Goal: Task Accomplishment & Management: Manage account settings

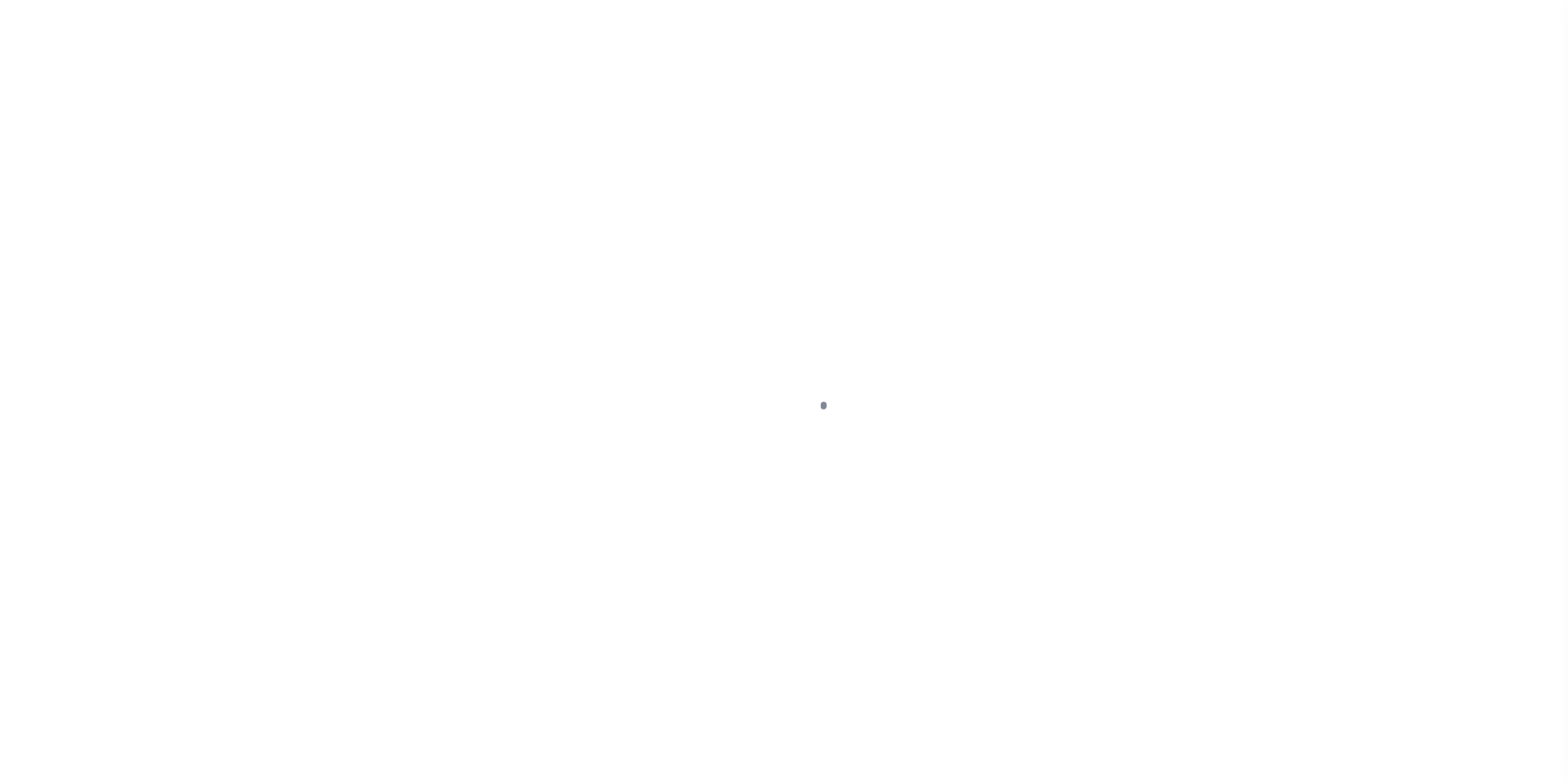
scroll to position [17, 0]
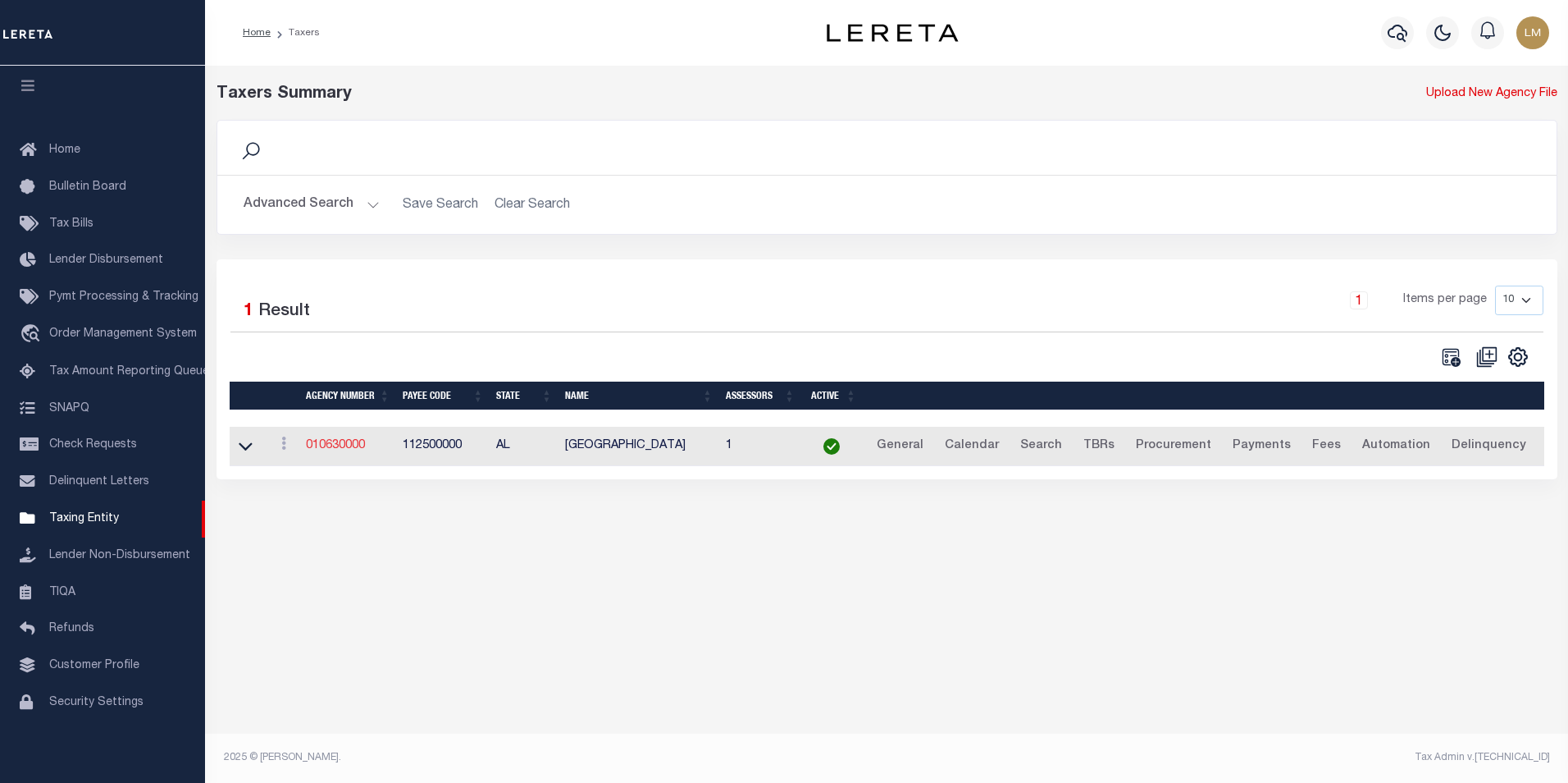
click at [325, 450] on link "010630000" at bounding box center [335, 445] width 59 height 11
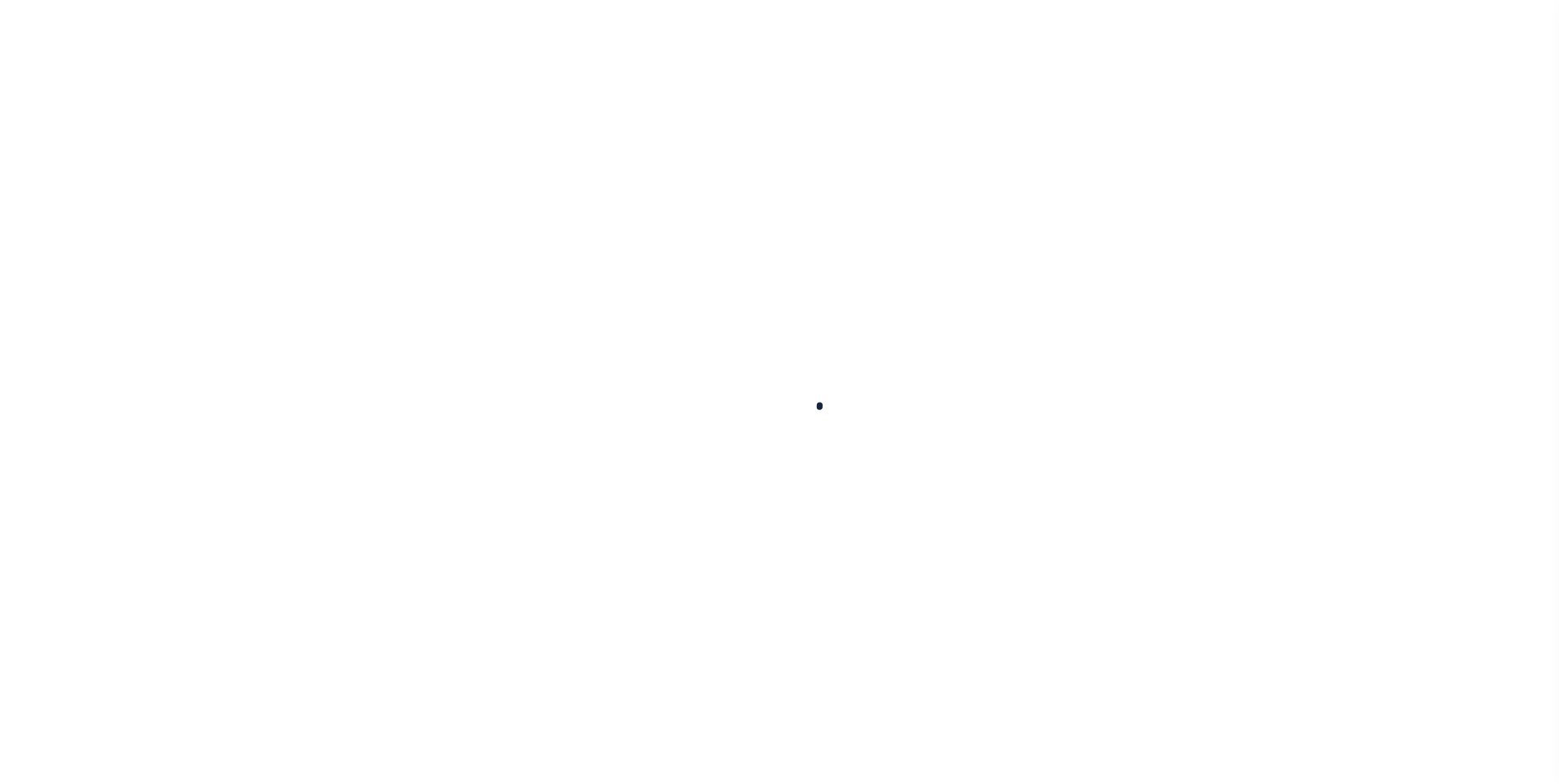
select select
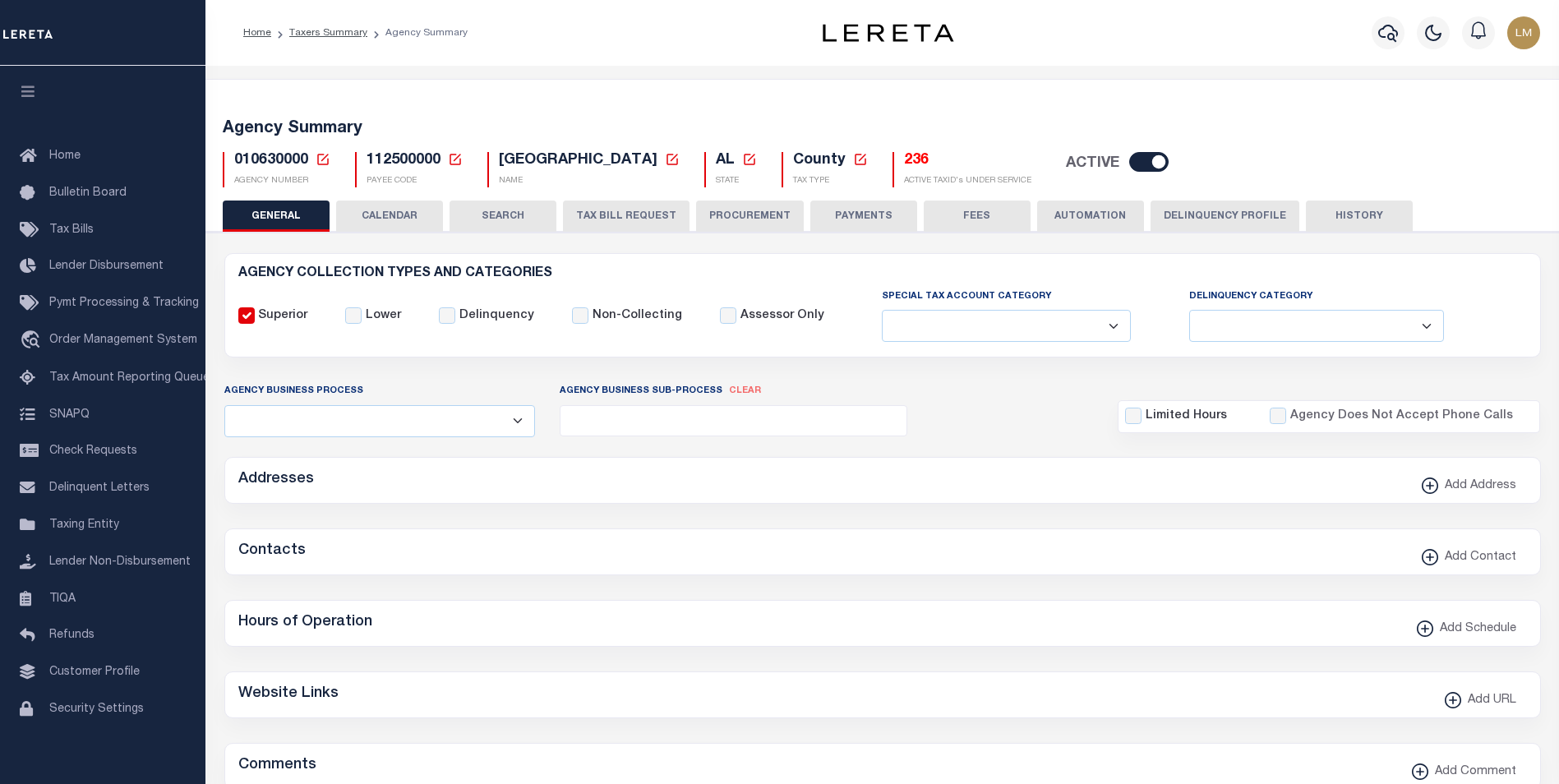
checkbox input "false"
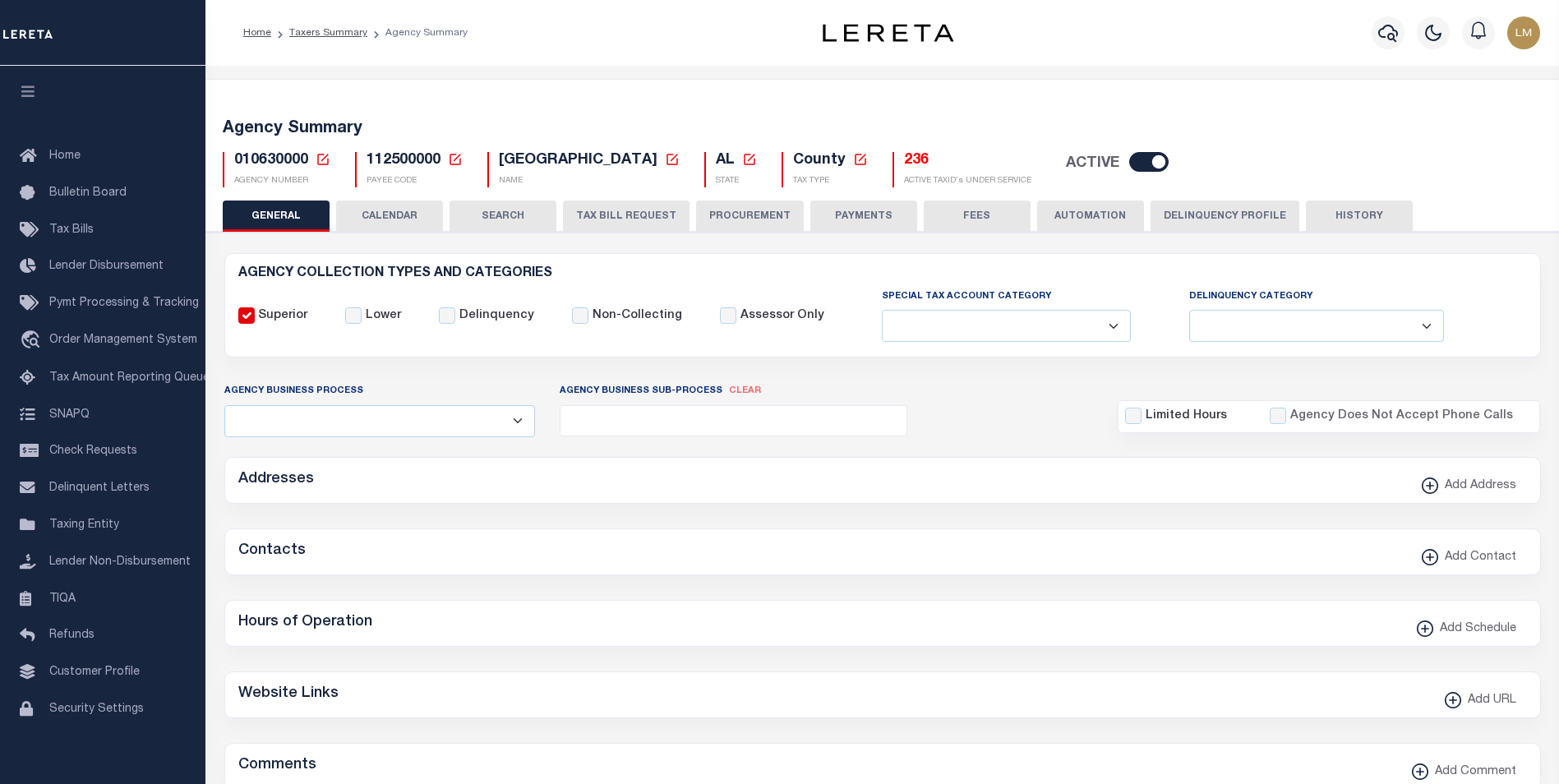
type input "112500000"
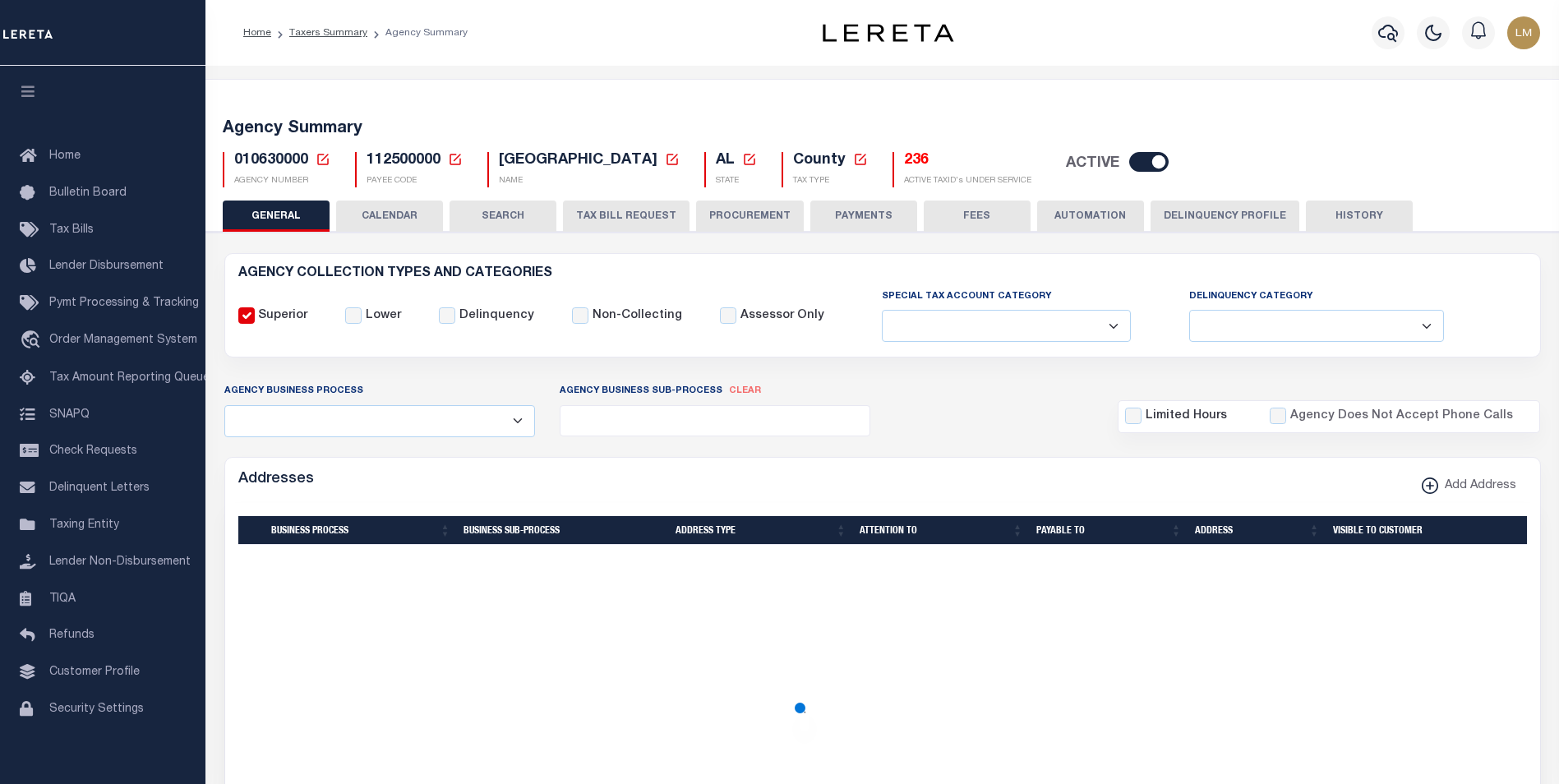
click at [324, 159] on icon at bounding box center [323, 160] width 11 height 11
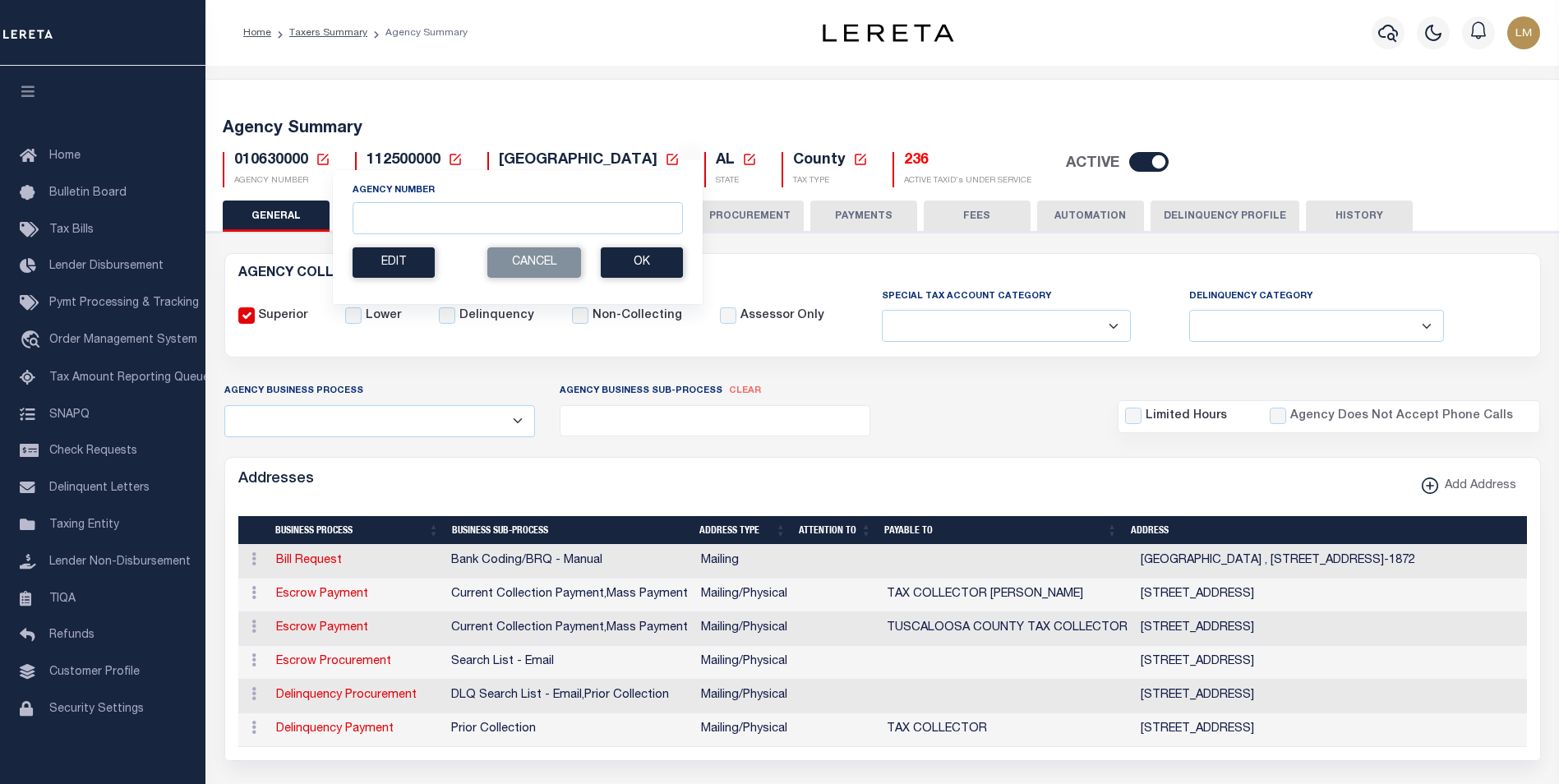
click at [417, 202] on div "Agency Number" at bounding box center [517, 208] width 331 height 51
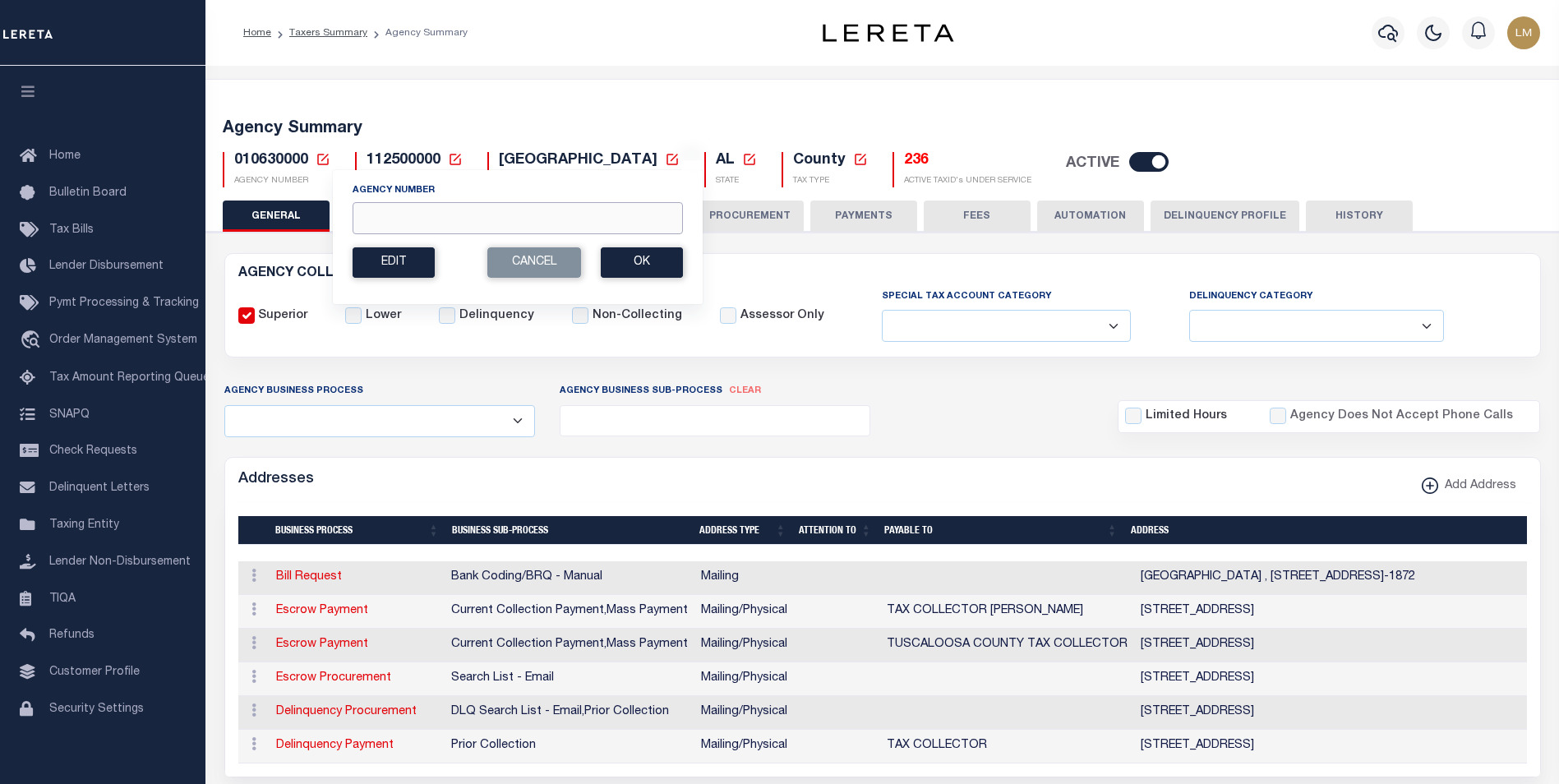
click at [413, 219] on input "Agency Number" at bounding box center [517, 218] width 331 height 32
paste input "110300000"
type input "110300000"
click at [630, 268] on button "Ok" at bounding box center [642, 262] width 83 height 30
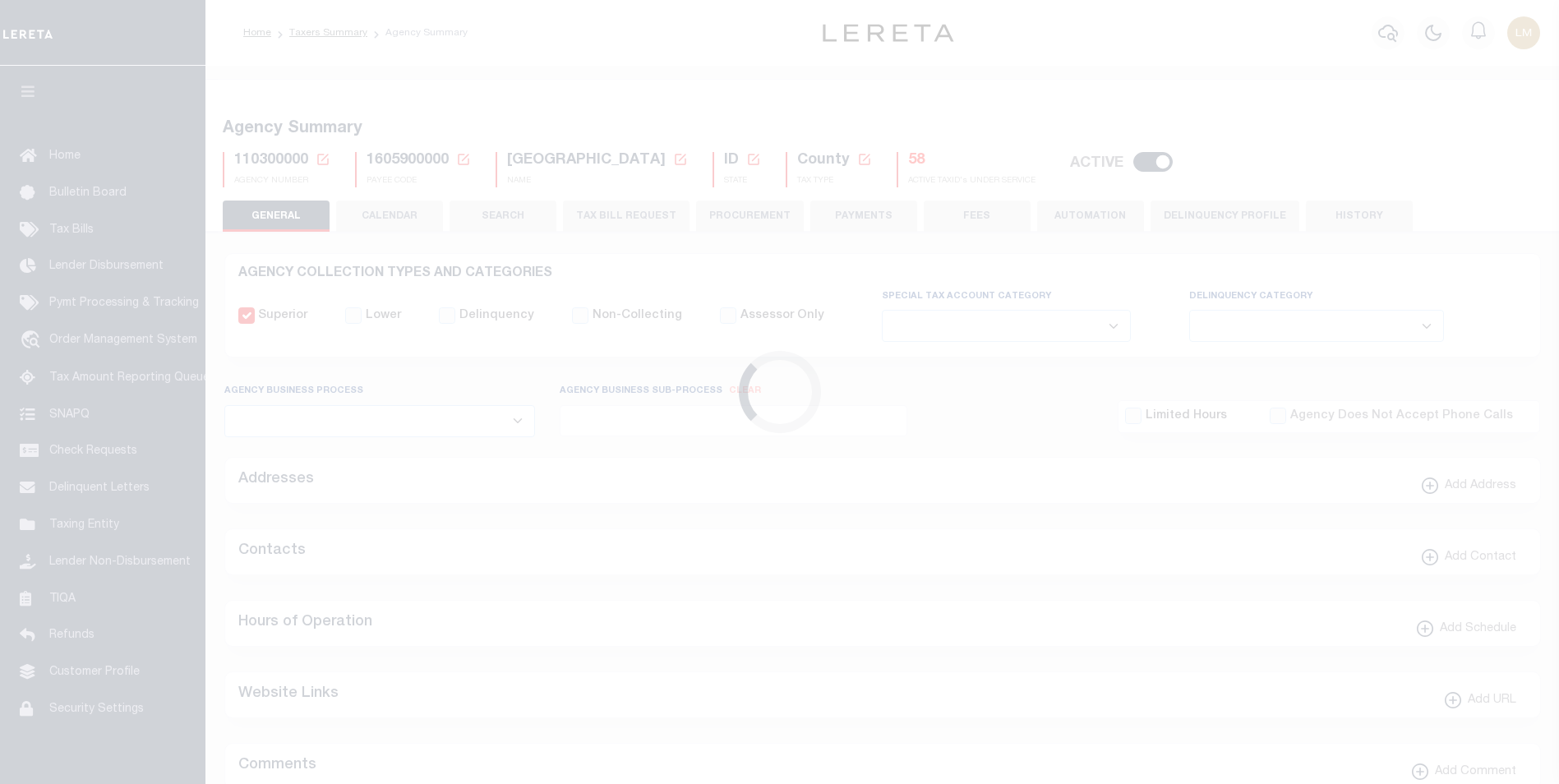
select select
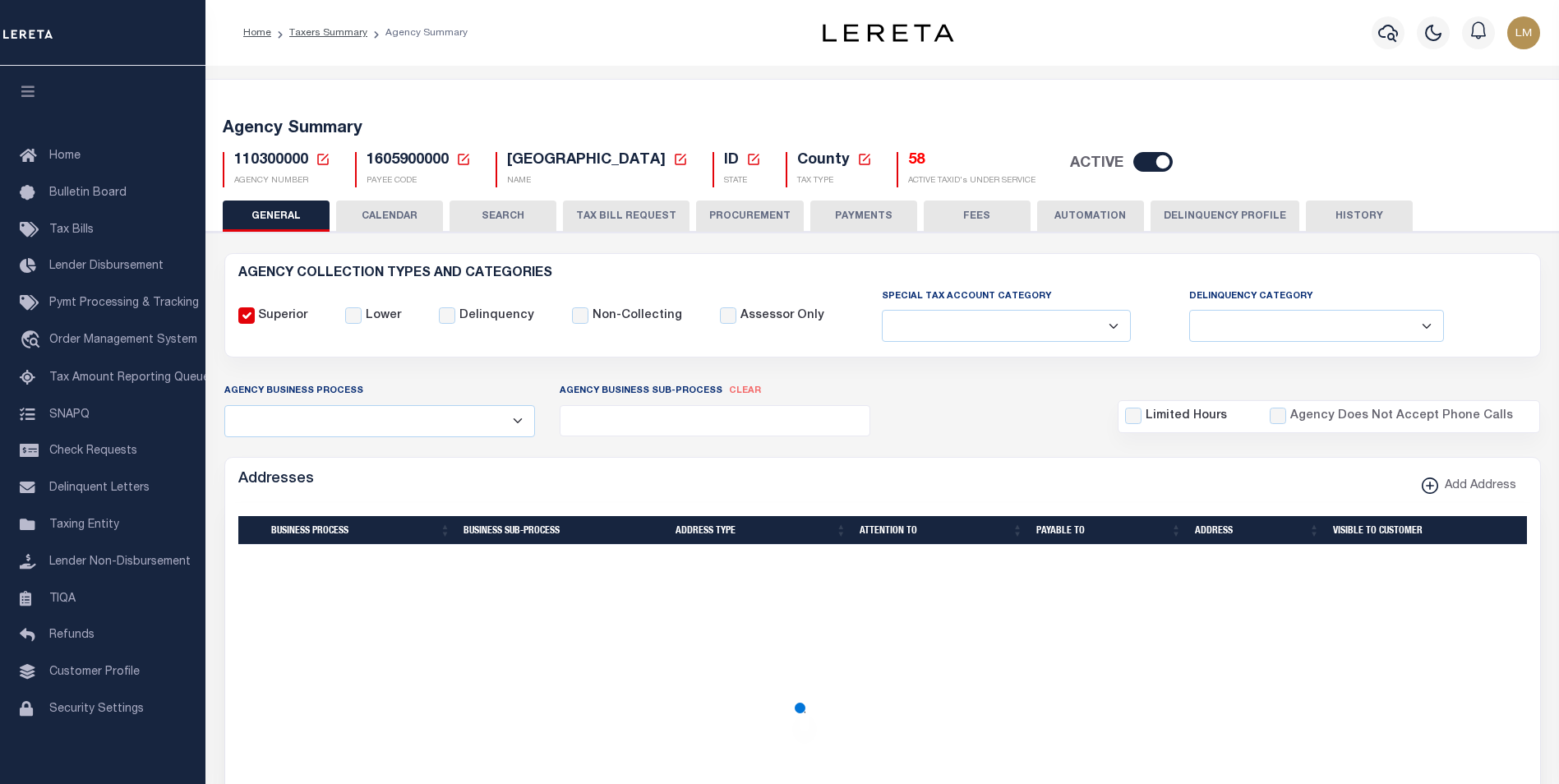
click at [908, 165] on h5 "58" at bounding box center [972, 161] width 128 height 18
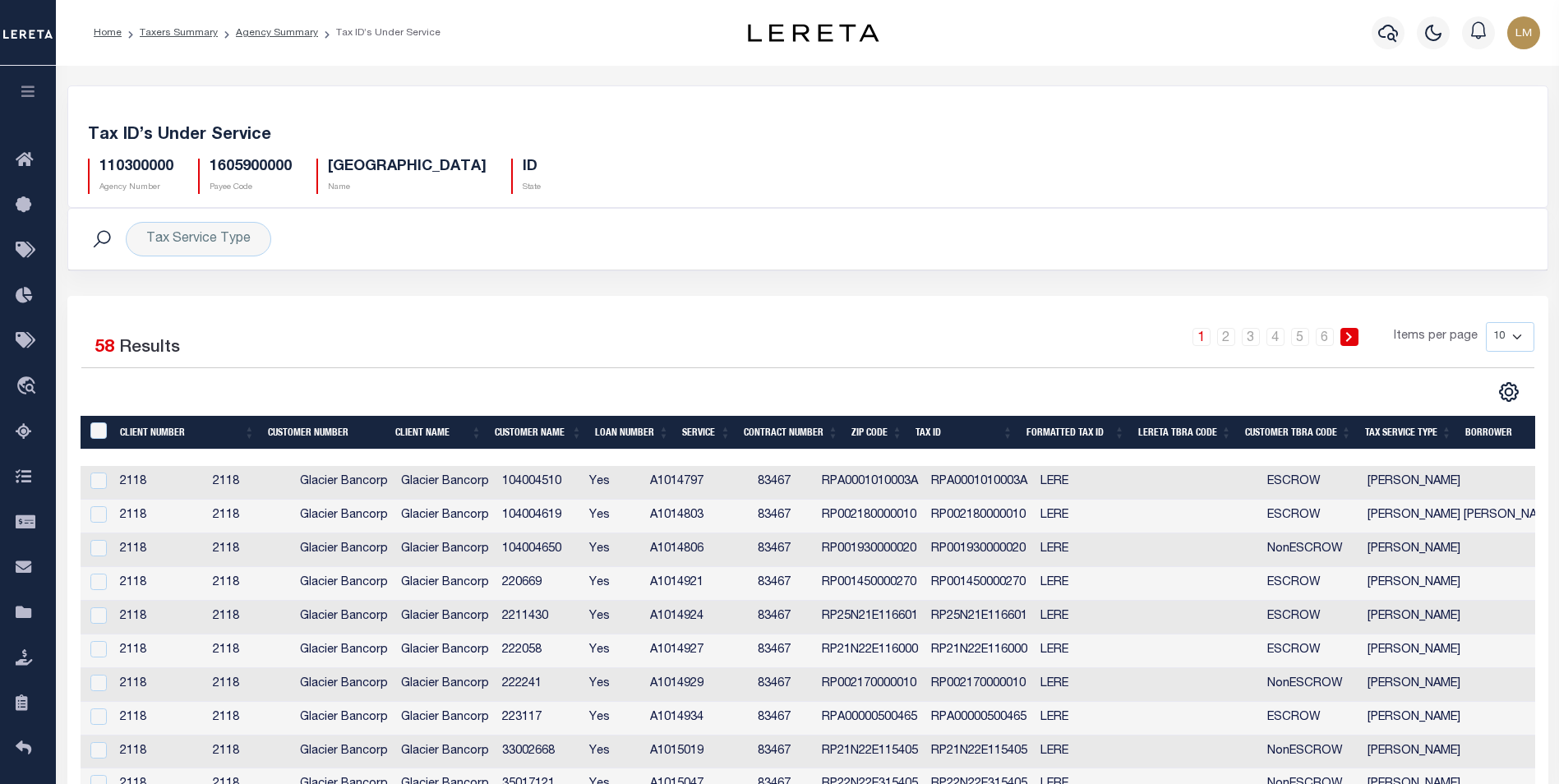
click at [1007, 431] on th "Tax ID" at bounding box center [965, 433] width 111 height 34
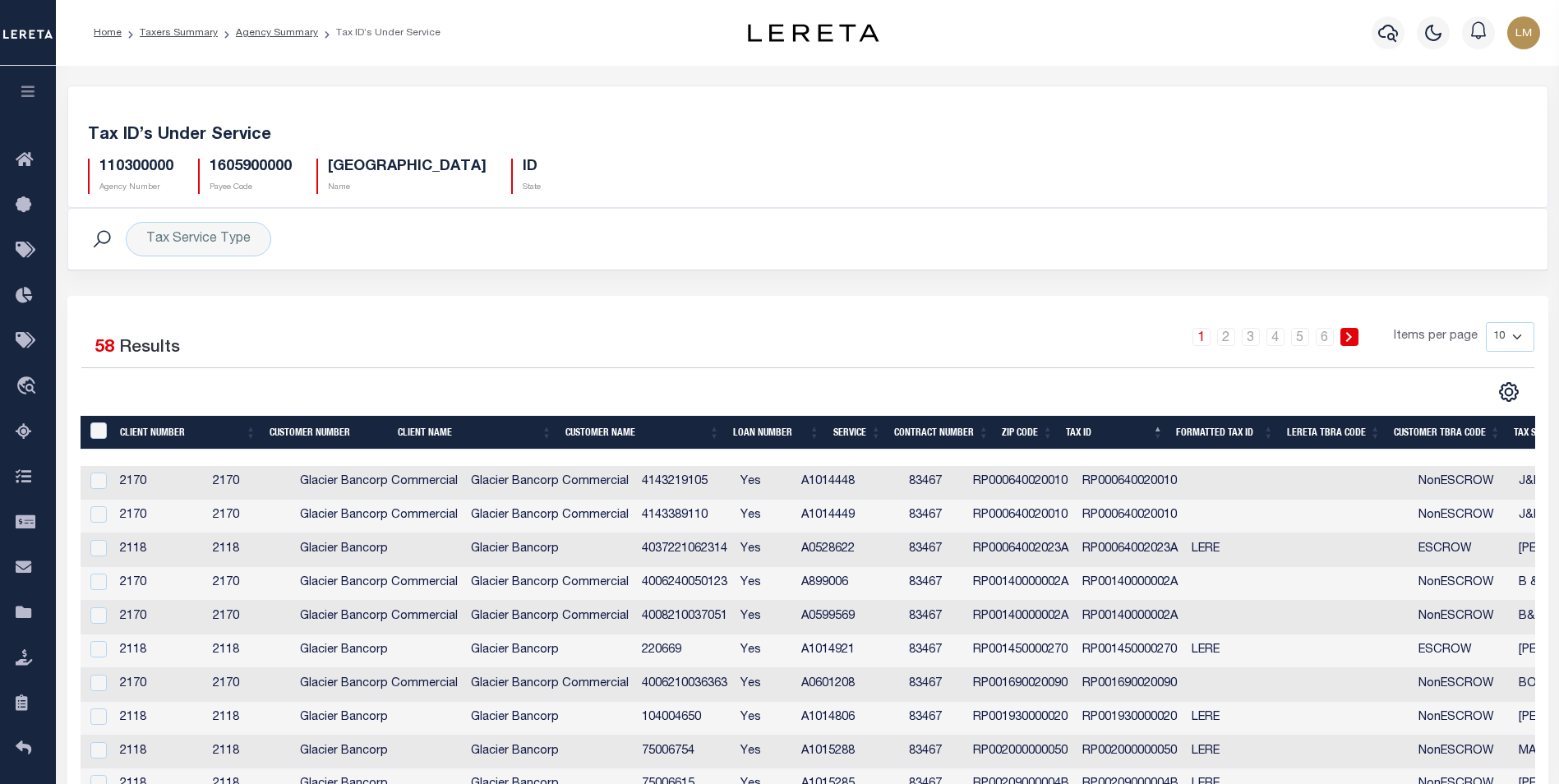
click at [1520, 333] on select "10 25 50 100" at bounding box center [1510, 337] width 49 height 30
select select "100"
click at [1486, 322] on select "10 25 50 100" at bounding box center [1510, 337] width 49 height 30
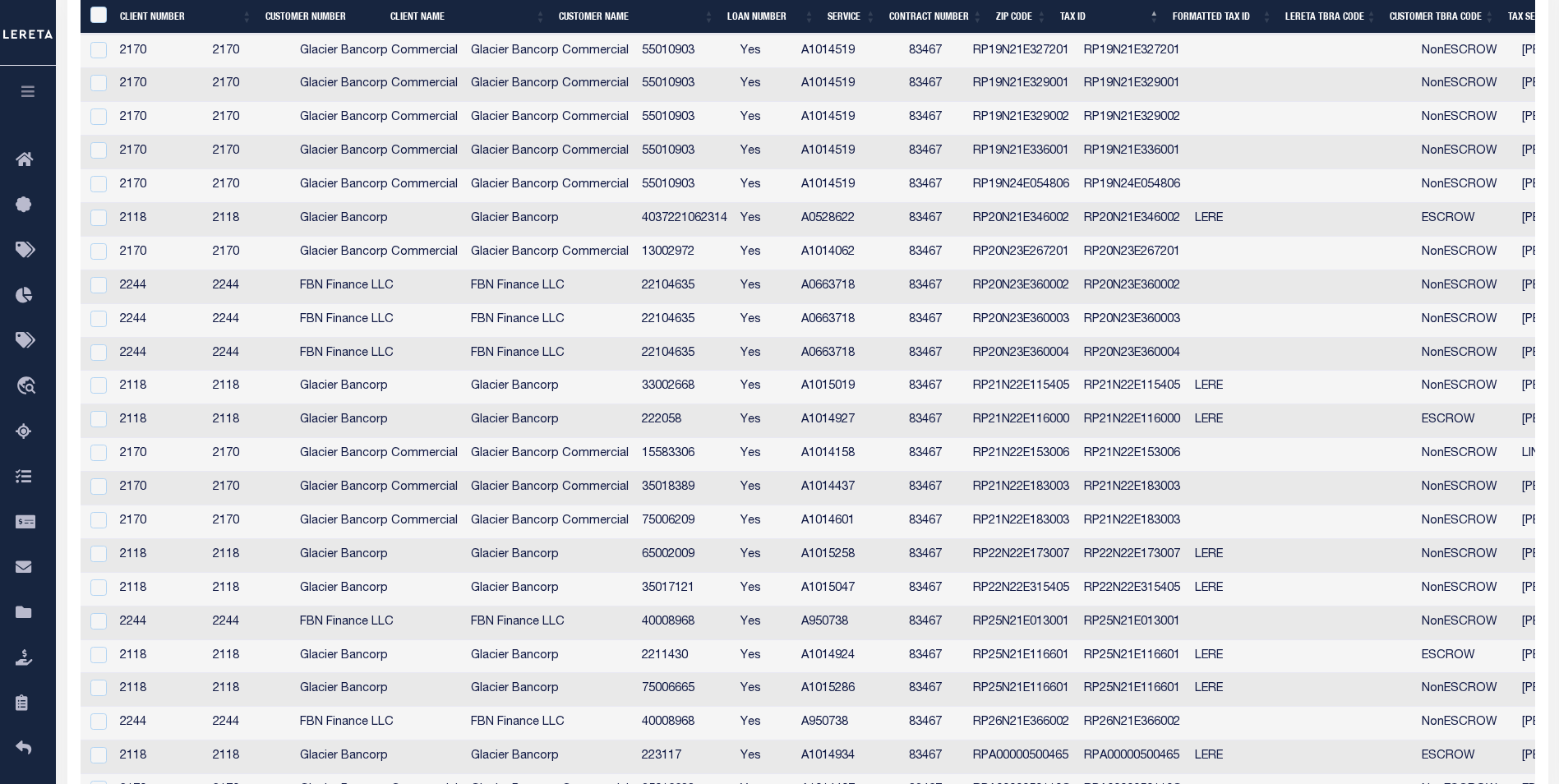
scroll to position [1074, 0]
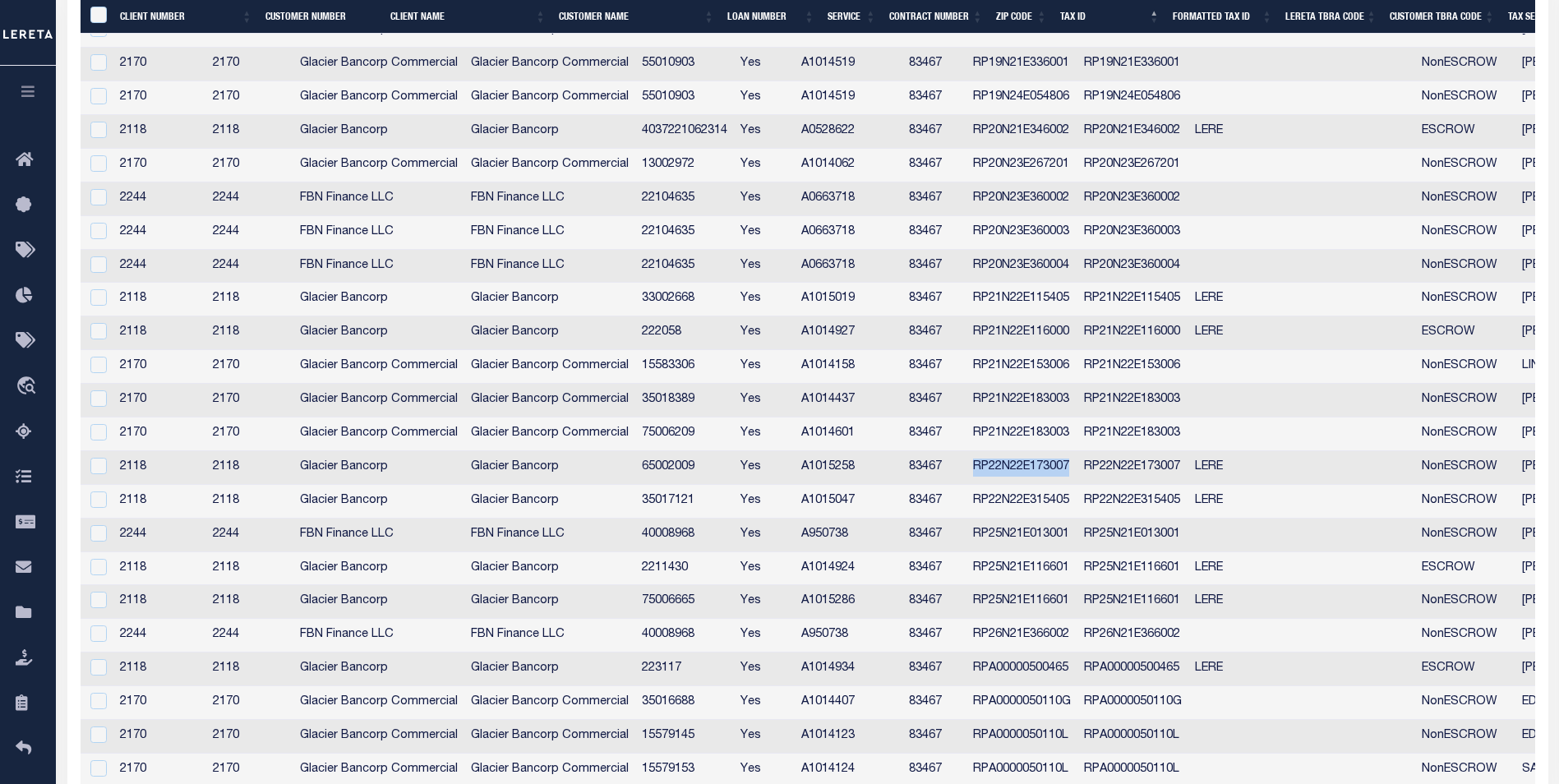
drag, startPoint x: 1061, startPoint y: 468, endPoint x: 1161, endPoint y: 467, distance: 100.0
click at [1077, 467] on td "RP22N22E173007" at bounding box center [1022, 468] width 111 height 34
checkbox input "true"
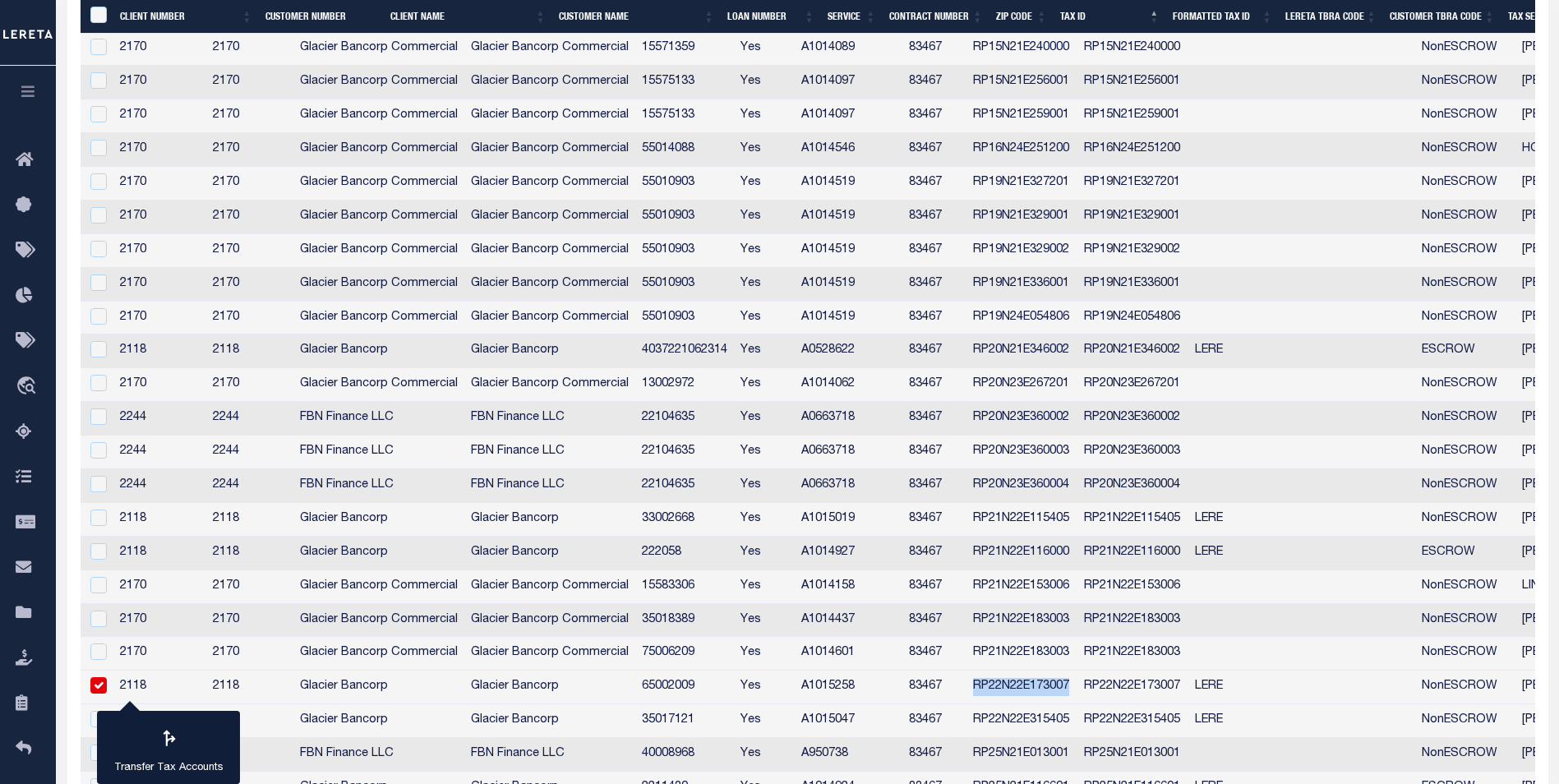
scroll to position [928, 0]
